Goal: Task Accomplishment & Management: Use online tool/utility

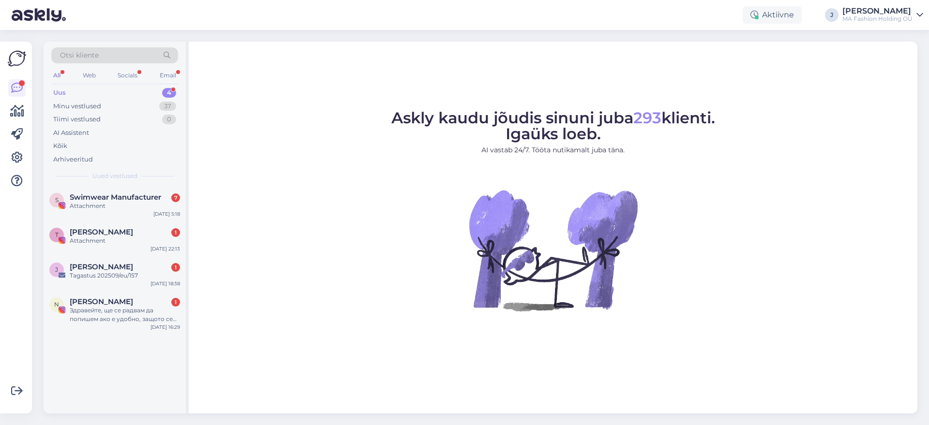
click at [144, 65] on div "Otsi kliente" at bounding box center [114, 58] width 127 height 22
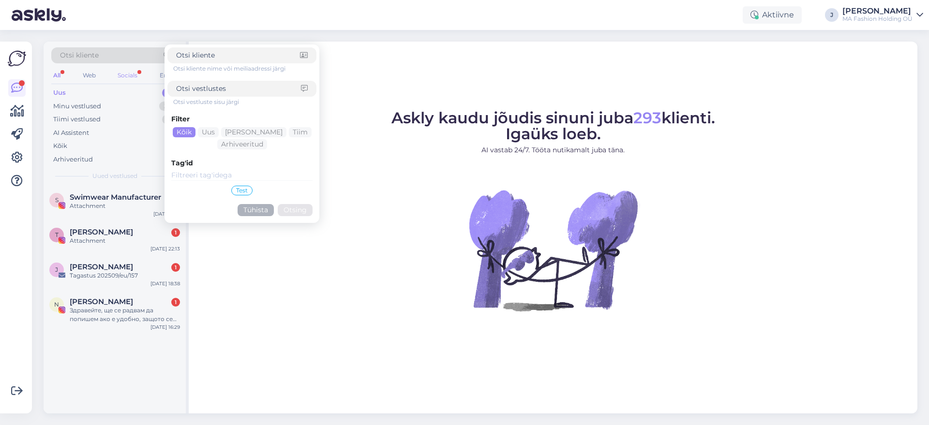
click at [131, 76] on div "Socials" at bounding box center [128, 75] width 24 height 13
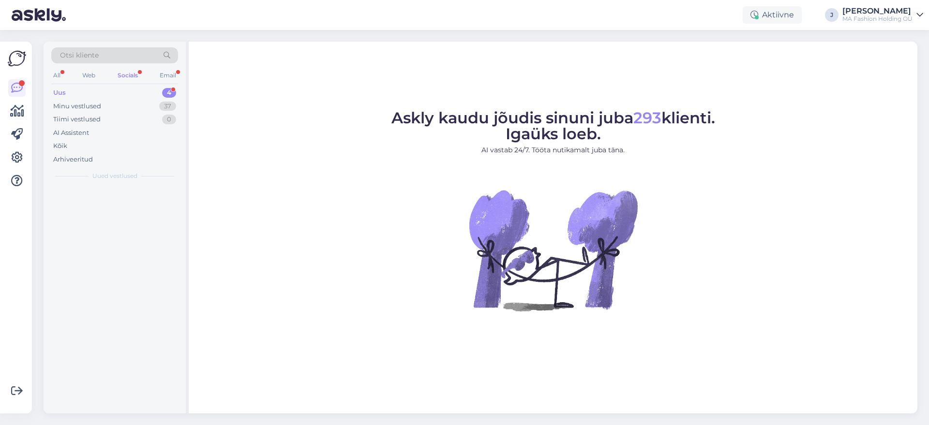
click at [128, 76] on div "Socials" at bounding box center [128, 75] width 24 height 13
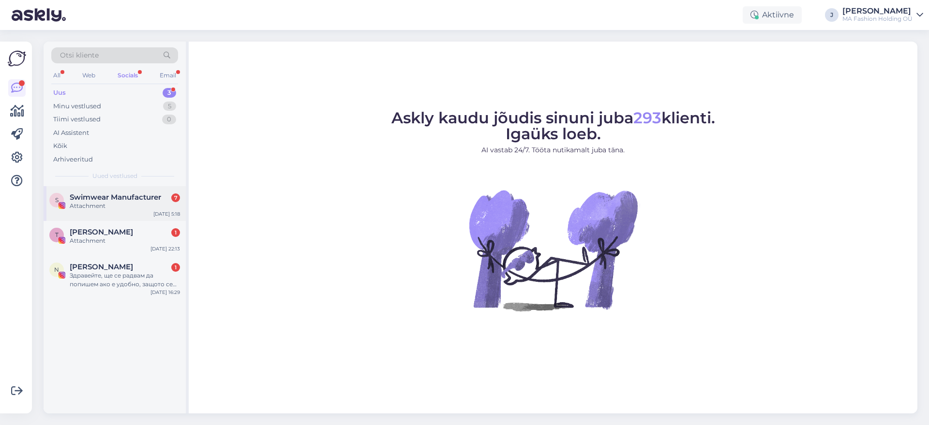
click at [130, 212] on div "S Swimwear Manufacturer 7 Attachment [DATE] 5:18" at bounding box center [115, 203] width 142 height 35
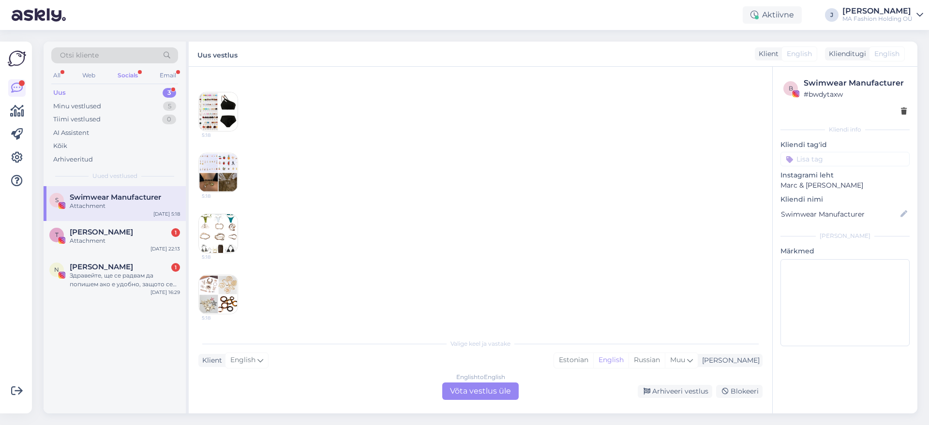
click at [461, 391] on div "English to English Võta vestlus üle" at bounding box center [480, 391] width 76 height 17
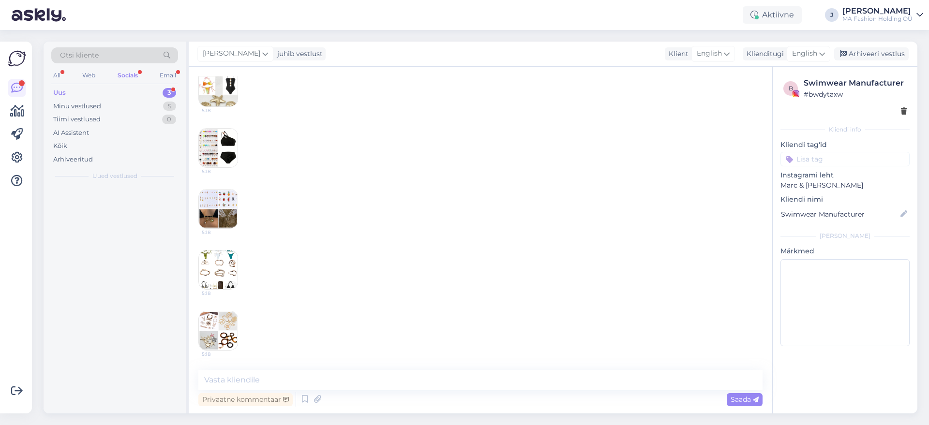
scroll to position [259, 0]
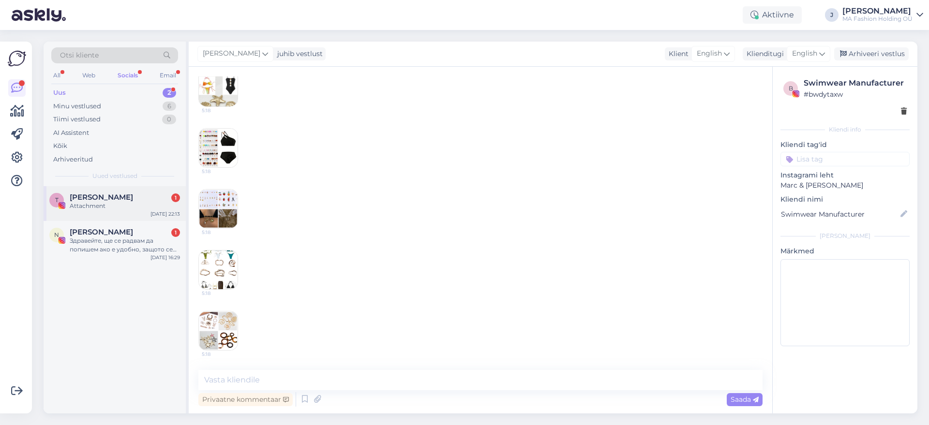
click at [113, 215] on div "T [PERSON_NAME] 1 Attachment [DATE] 22:13" at bounding box center [115, 203] width 142 height 35
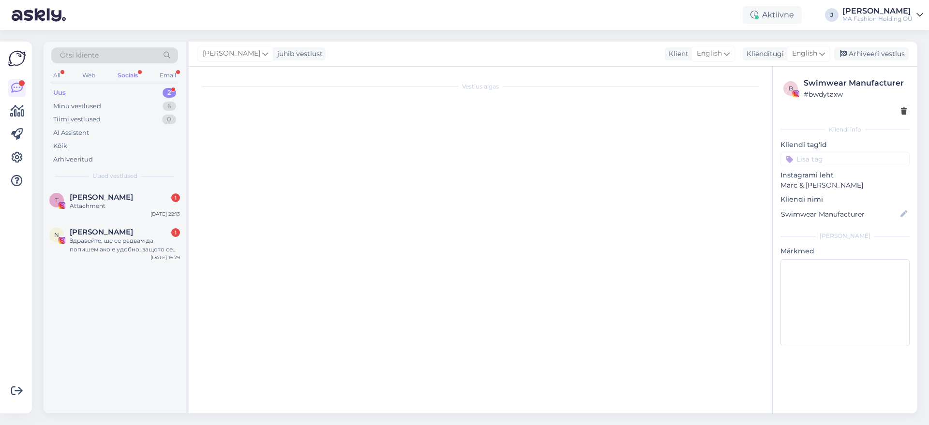
scroll to position [0, 0]
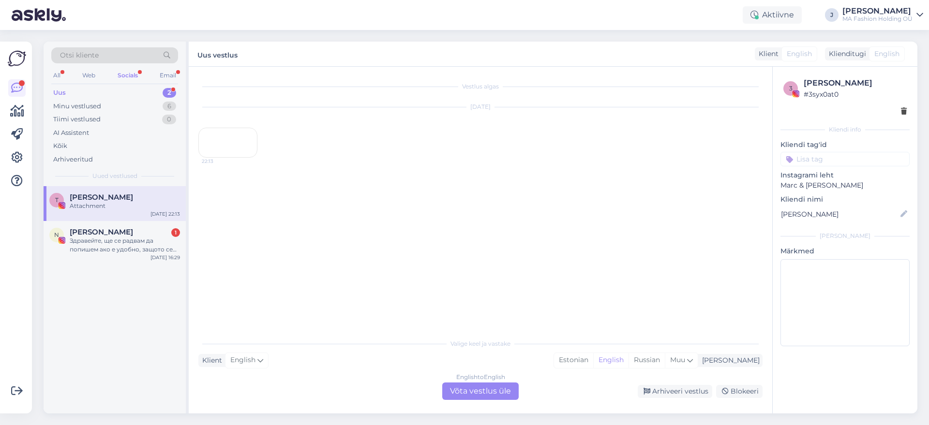
click at [486, 391] on div "English to English Võta vestlus üle" at bounding box center [480, 391] width 76 height 17
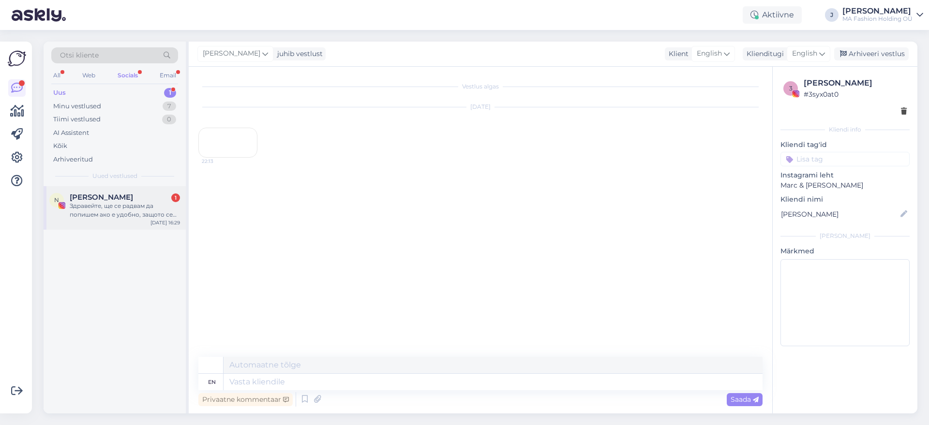
click at [133, 200] on span "[PERSON_NAME]" at bounding box center [101, 197] width 63 height 9
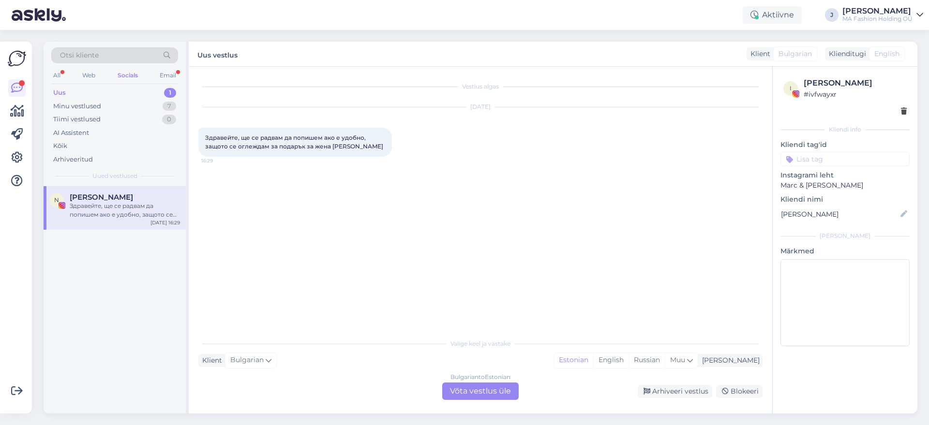
click at [476, 398] on div "Bulgarian to Estonian Võta vestlus üle" at bounding box center [480, 391] width 76 height 17
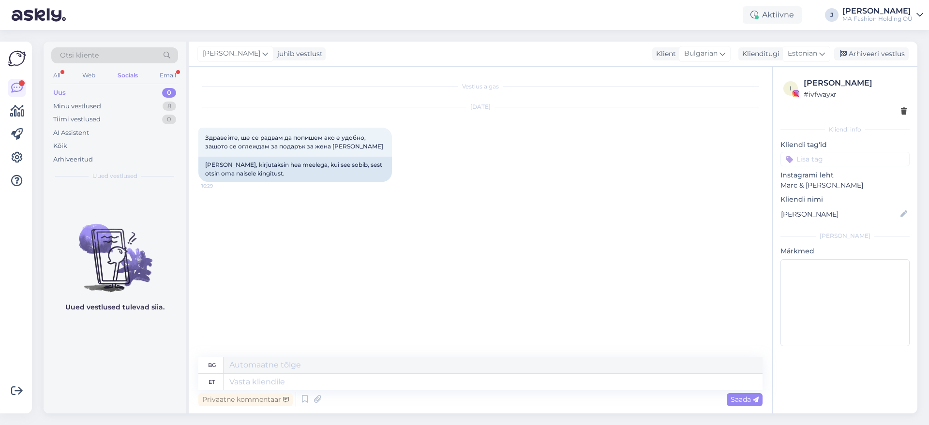
click at [169, 84] on div "Otsi kliente All Web Socials Email Uus 0 Minu vestlused 8 Tiimi vestlused 0 AI …" at bounding box center [115, 114] width 142 height 145
click at [172, 75] on div "Email" at bounding box center [168, 75] width 20 height 13
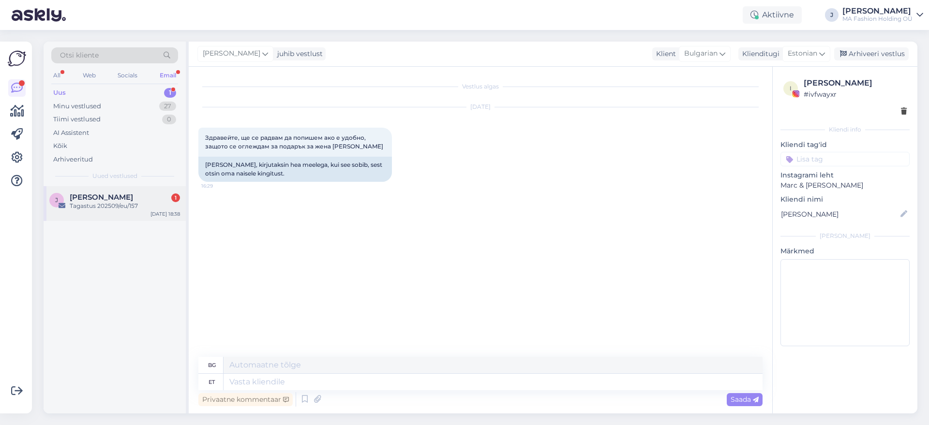
drag, startPoint x: 118, startPoint y: 220, endPoint x: 135, endPoint y: 236, distance: 24.0
click at [118, 221] on div "J [PERSON_NAME] 1 Tagastus 202509/eu/157 [DATE] 18:38" at bounding box center [115, 203] width 142 height 35
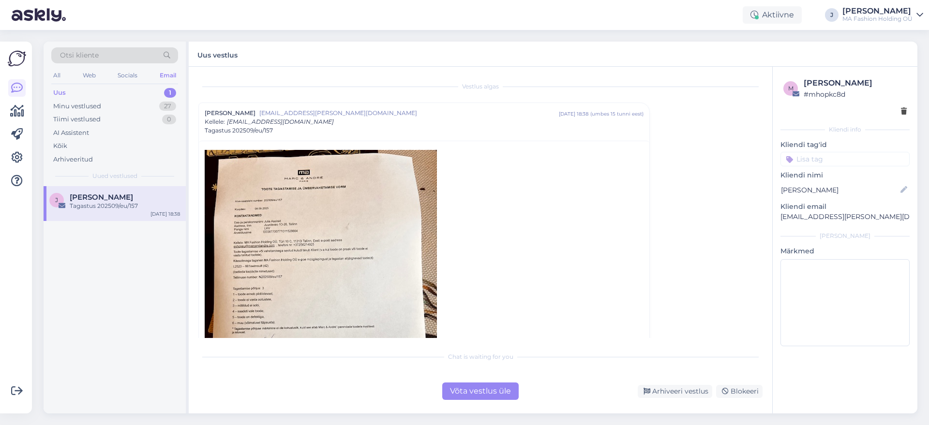
click at [491, 398] on div "Võta vestlus üle" at bounding box center [480, 391] width 76 height 17
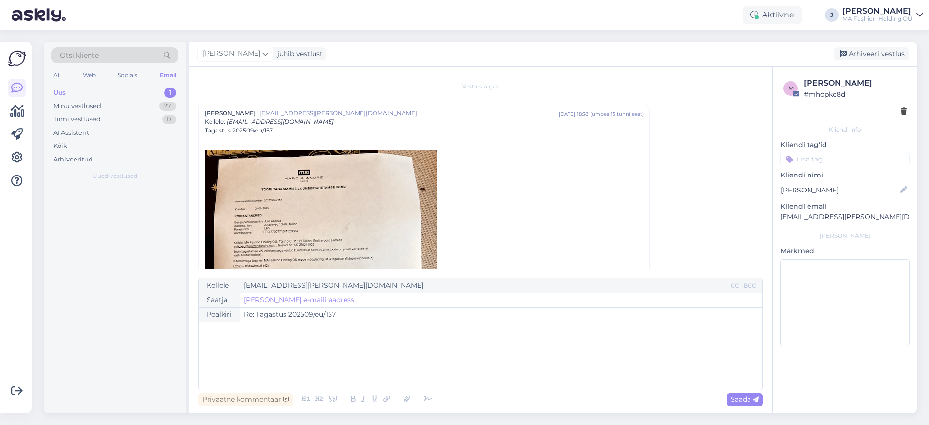
scroll to position [26, 0]
